Goal: Check status: Check status

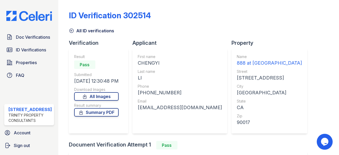
scroll to position [59, 0]
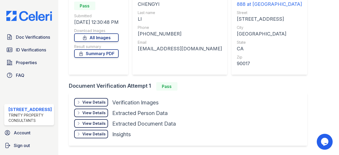
click at [97, 105] on div "View Details Details" at bounding box center [91, 102] width 34 height 8
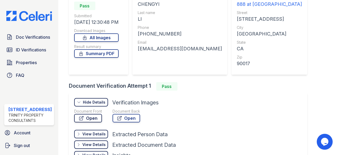
click at [97, 116] on link "Open" at bounding box center [88, 118] width 28 height 8
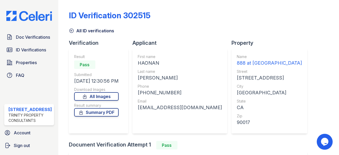
scroll to position [75, 0]
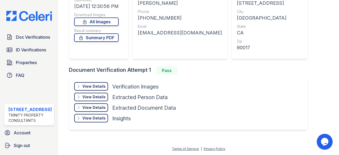
click at [98, 86] on div "View Details" at bounding box center [93, 86] width 23 height 5
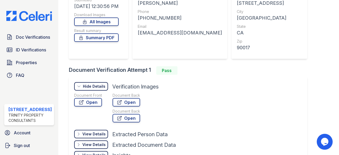
click at [101, 100] on div "Document Front Open Document Back Open Document Back Open" at bounding box center [125, 109] width 102 height 32
click at [96, 100] on link "Open" at bounding box center [88, 102] width 28 height 8
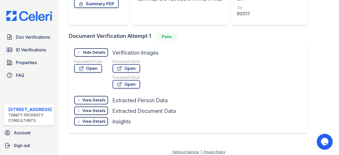
scroll to position [112, 0]
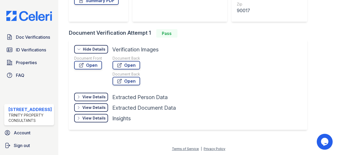
click at [77, 96] on icon at bounding box center [79, 97] width 4 height 4
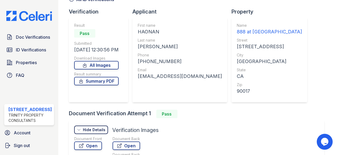
scroll to position [0, 0]
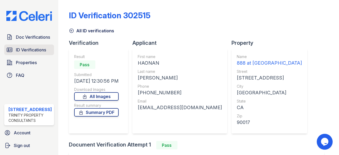
click at [28, 47] on span "ID Verifications" at bounding box center [31, 50] width 30 height 6
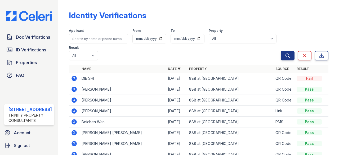
click at [72, 100] on icon at bounding box center [74, 100] width 6 height 6
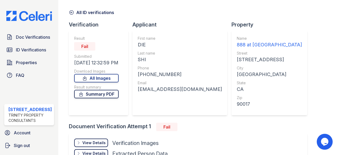
scroll to position [50, 0]
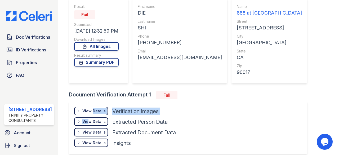
drag, startPoint x: 86, startPoint y: 118, endPoint x: 91, endPoint y: 114, distance: 6.8
click at [91, 114] on div "View Details Details Hide Details Details Verification Images Document Front Op…" at bounding box center [125, 128] width 102 height 42
click at [91, 114] on div "View Details Details" at bounding box center [91, 111] width 34 height 8
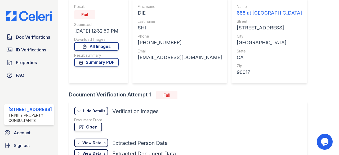
click at [91, 125] on link "Open" at bounding box center [88, 127] width 28 height 8
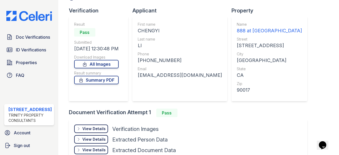
scroll to position [33, 0]
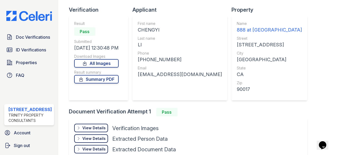
click at [82, 124] on div "View Details Details" at bounding box center [91, 128] width 34 height 8
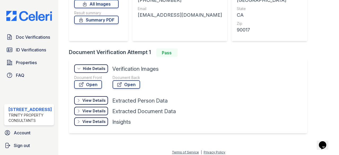
scroll to position [93, 0]
click at [88, 84] on link "Open" at bounding box center [88, 84] width 28 height 8
